Goal: Task Accomplishment & Management: Use online tool/utility

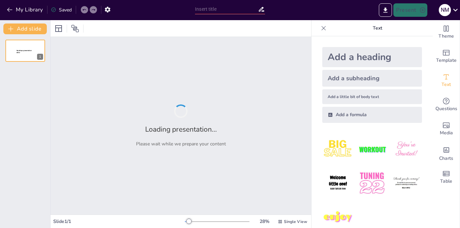
type input "Anciano con oerdida auditiva"
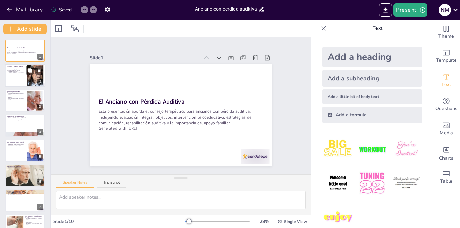
click at [19, 73] on p "La [MEDICAL_DATA] es un componente clave." at bounding box center [16, 73] width 18 height 2
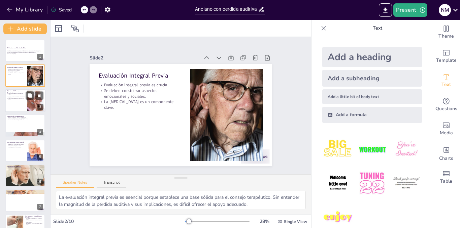
click at [25, 99] on p "Fomentar la autonomía y participación social." at bounding box center [16, 99] width 18 height 2
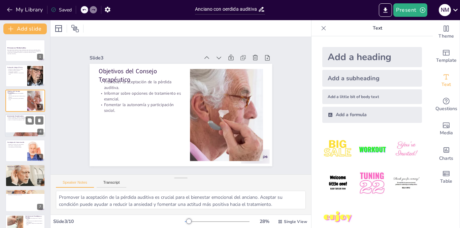
click at [36, 130] on div at bounding box center [25, 125] width 40 height 23
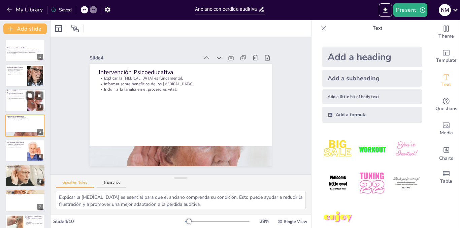
click at [16, 93] on p "Objetivos del Consejo Terapéutico" at bounding box center [16, 92] width 18 height 4
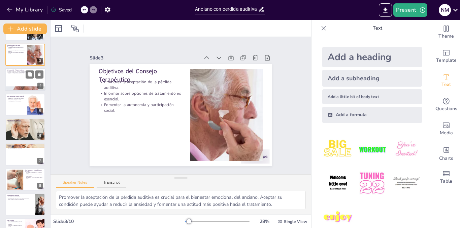
scroll to position [64, 0]
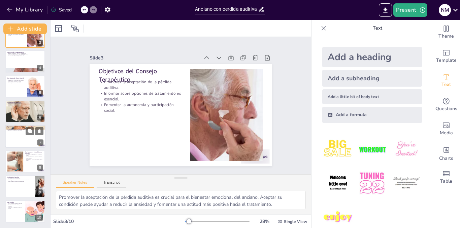
click at [23, 143] on div at bounding box center [25, 136] width 40 height 23
type textarea "Las revisiones periódicas son esenciales para garantizar que el anciano esté re…"
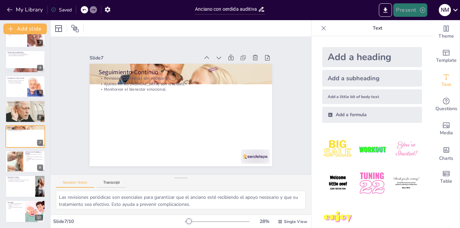
click at [415, 12] on button "Present" at bounding box center [410, 9] width 34 height 13
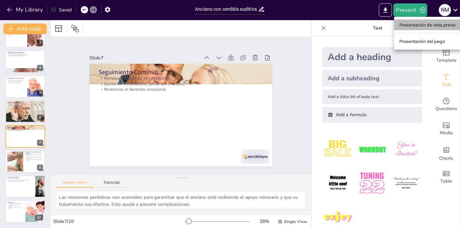
click at [419, 28] on font "Presentación de vista previa" at bounding box center [427, 25] width 56 height 7
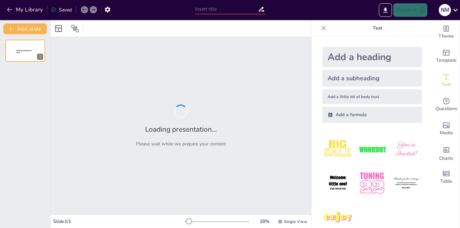
type input "Anciano con oerdida auditiva"
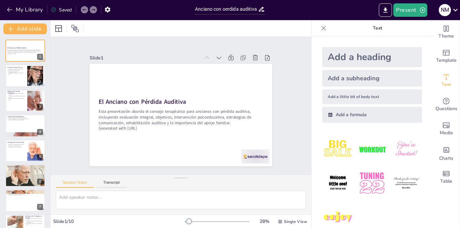
click at [410, 33] on p "Text" at bounding box center [377, 28] width 97 height 16
click at [378, 10] on div at bounding box center [385, 9] width 16 height 13
click at [383, 10] on icon "Export to PowerPoint" at bounding box center [385, 10] width 7 height 7
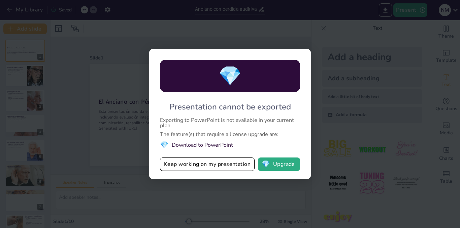
click at [324, 17] on div "💎 Presentation cannot be exported Exporting to PowerPoint is not available in y…" at bounding box center [230, 114] width 460 height 228
click at [221, 164] on button "Keep working on my presentation" at bounding box center [207, 164] width 95 height 13
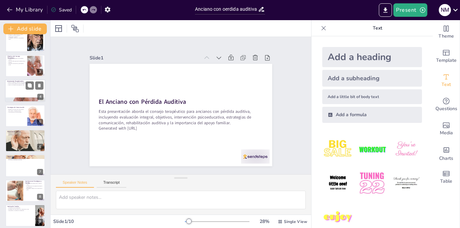
scroll to position [64, 0]
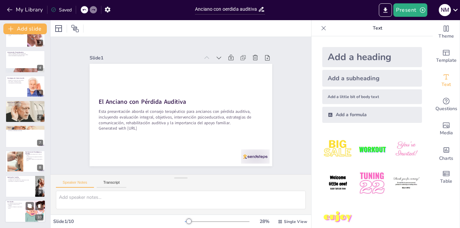
click at [25, 203] on div at bounding box center [35, 212] width 38 height 23
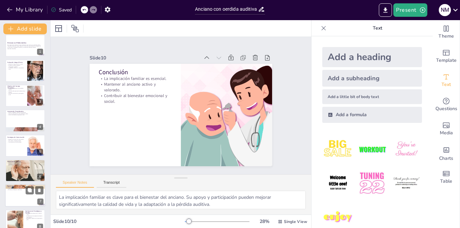
scroll to position [0, 0]
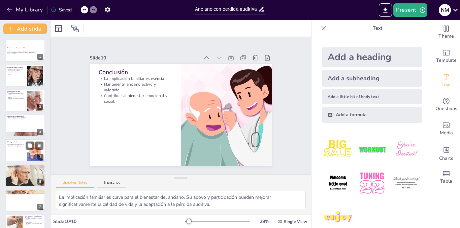
click at [21, 141] on div "Estrategias de Comunicación" at bounding box center [16, 142] width 18 height 3
type textarea "Reeducar en técnicas de comunicación es esencial para que el anciano pueda part…"
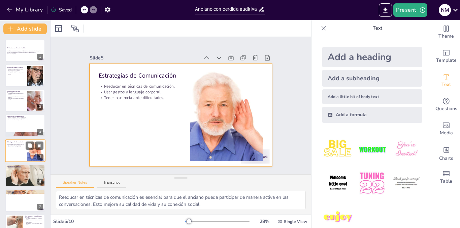
scroll to position [20, 0]
